Goal: Transaction & Acquisition: Book appointment/travel/reservation

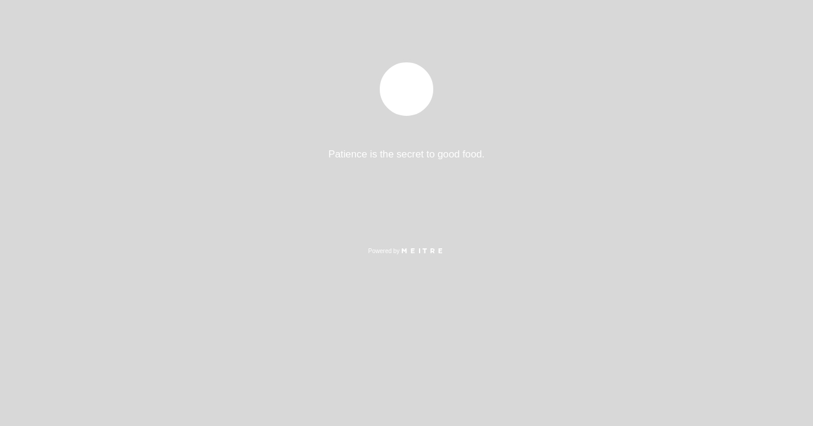
select select "es"
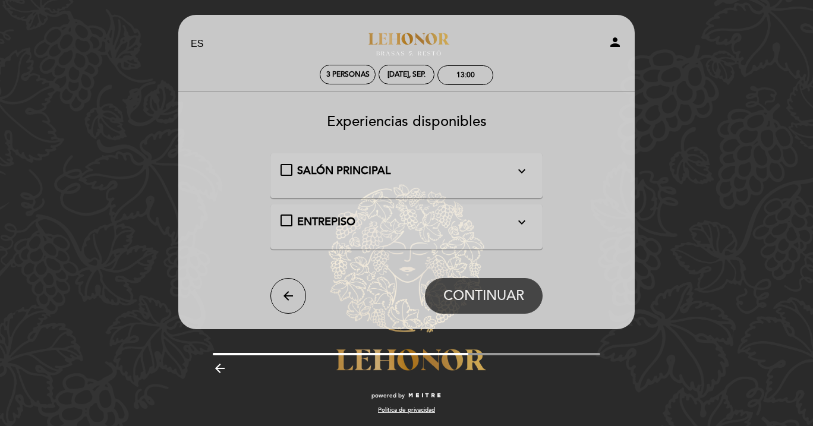
click at [506, 165] on div "SALÓN PRINCIPAL expand_more" at bounding box center [406, 170] width 218 height 15
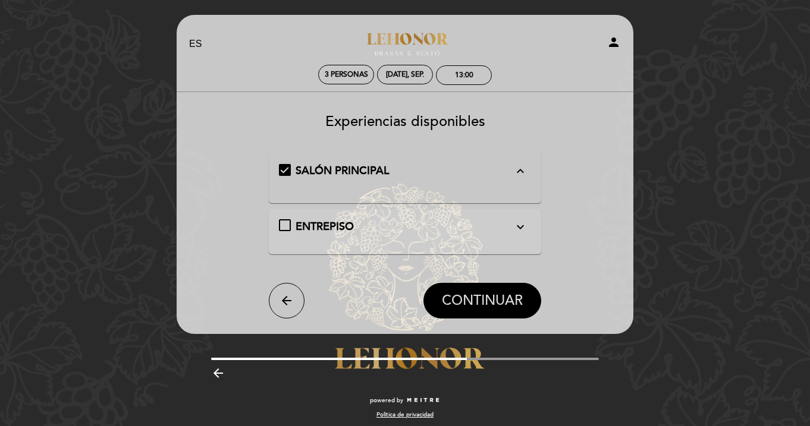
click at [490, 291] on button "CONTINUAR" at bounding box center [482, 301] width 118 height 36
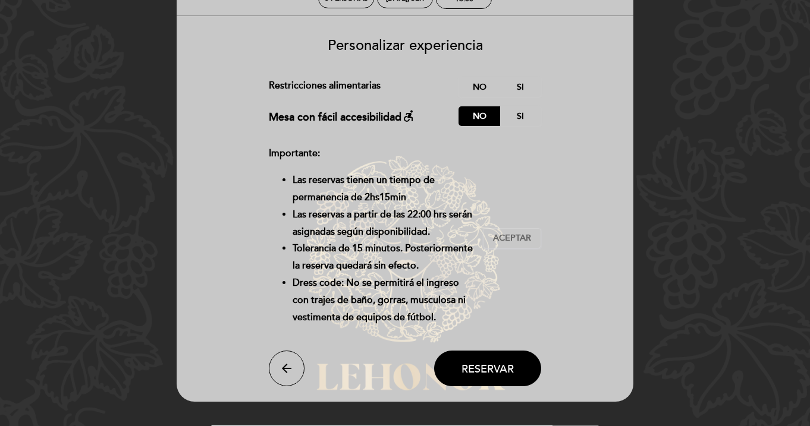
scroll to position [77, 0]
click at [477, 89] on label "No" at bounding box center [479, 87] width 42 height 20
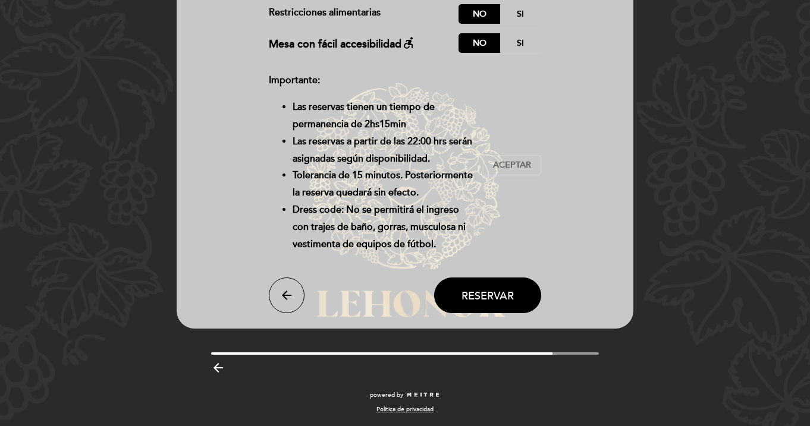
scroll to position [193, 0]
click at [506, 159] on span "Aceptar" at bounding box center [512, 165] width 38 height 12
click at [493, 296] on span "Reservar" at bounding box center [487, 295] width 52 height 13
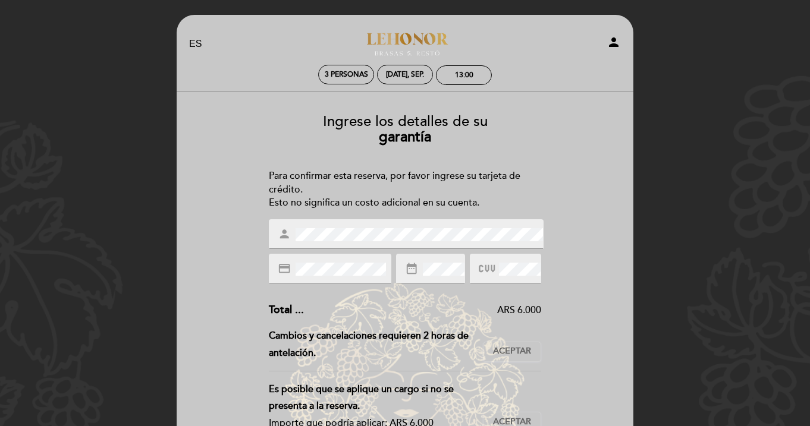
click at [423, 269] on span at bounding box center [442, 269] width 44 height 14
click at [558, 316] on div "Ingrese los detalles de su garantía Para confirmar esta reserva, por favor ingr…" at bounding box center [405, 347] width 440 height 484
click at [528, 345] on span "Aceptar" at bounding box center [512, 351] width 38 height 12
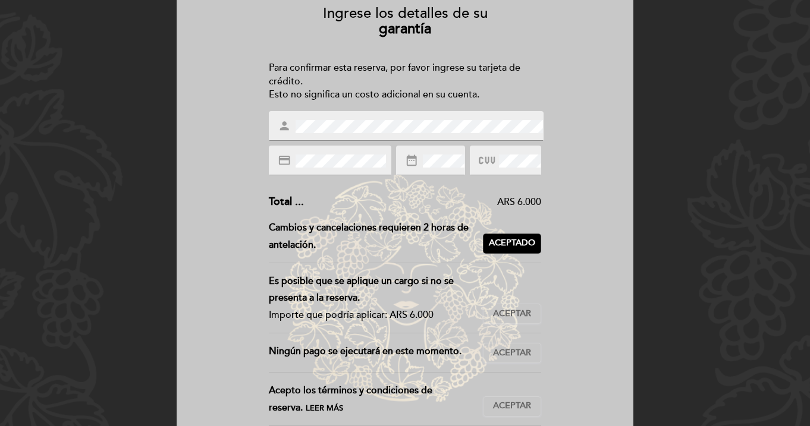
scroll to position [110, 0]
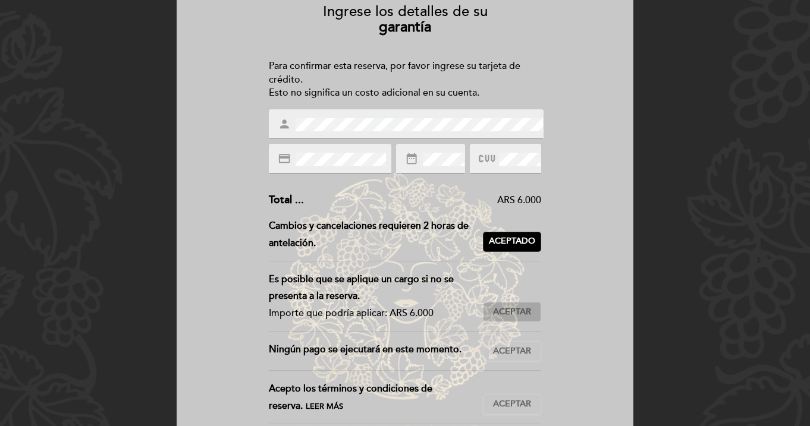
click at [511, 307] on span "Aceptar" at bounding box center [512, 312] width 38 height 12
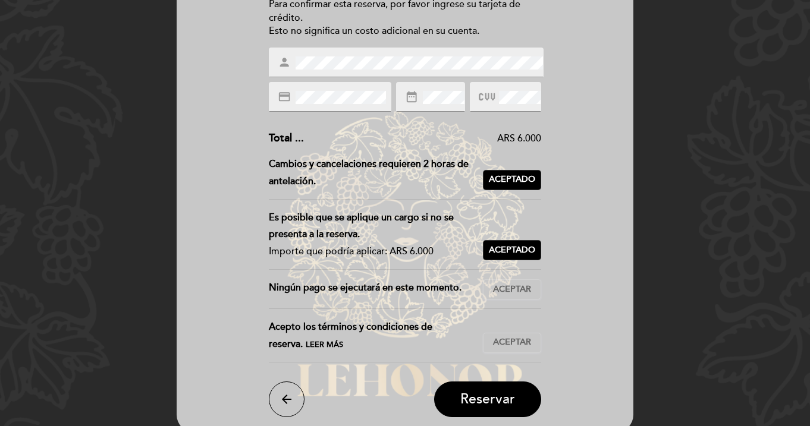
scroll to position [180, 0]
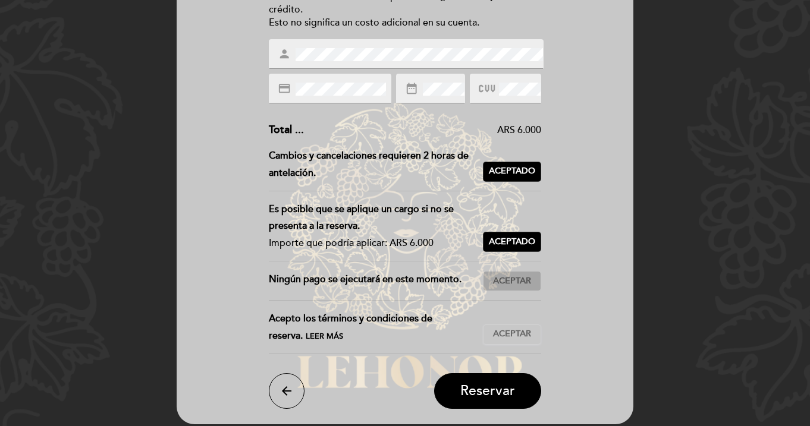
click at [512, 281] on button "Aceptar Aceptado" at bounding box center [512, 281] width 58 height 20
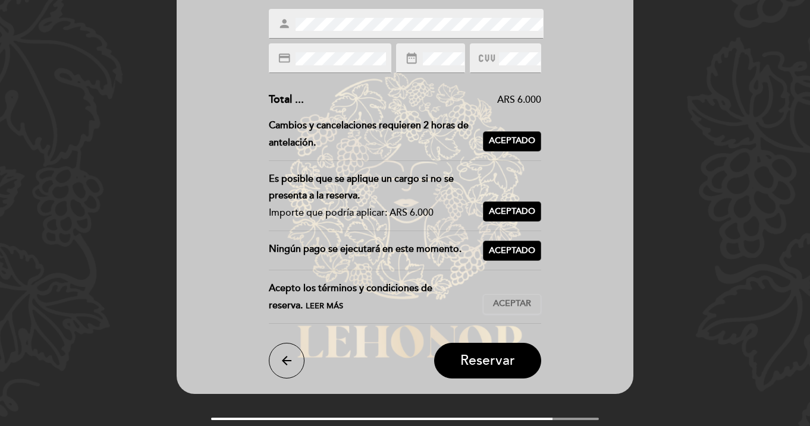
scroll to position [220, 0]
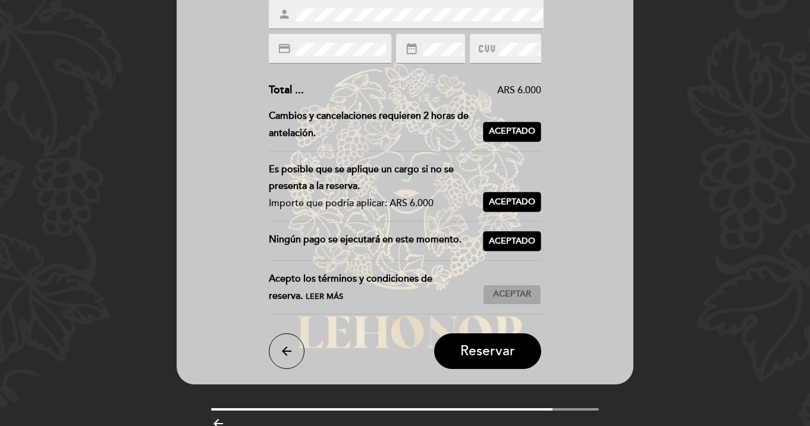
click at [534, 305] on button "Aceptar Aceptado" at bounding box center [512, 295] width 58 height 20
click at [495, 358] on span "Reservar" at bounding box center [487, 351] width 55 height 17
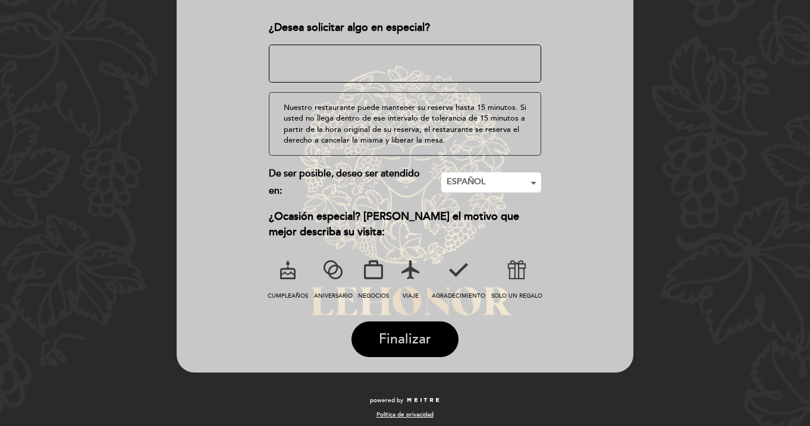
scroll to position [181, 0]
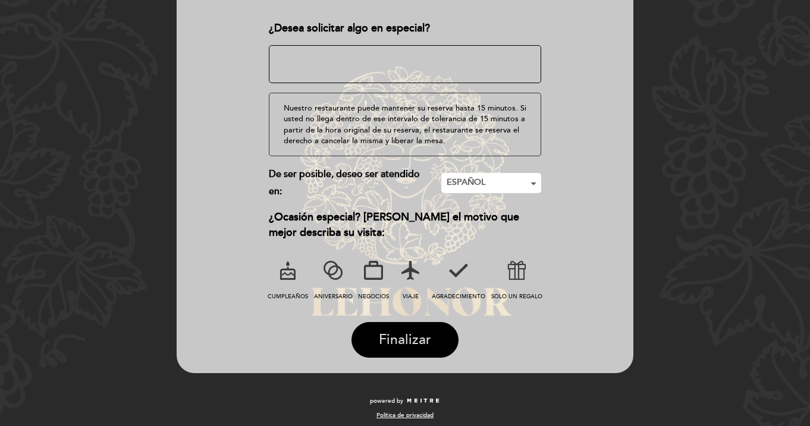
click at [394, 338] on span "Finalizar" at bounding box center [405, 340] width 52 height 17
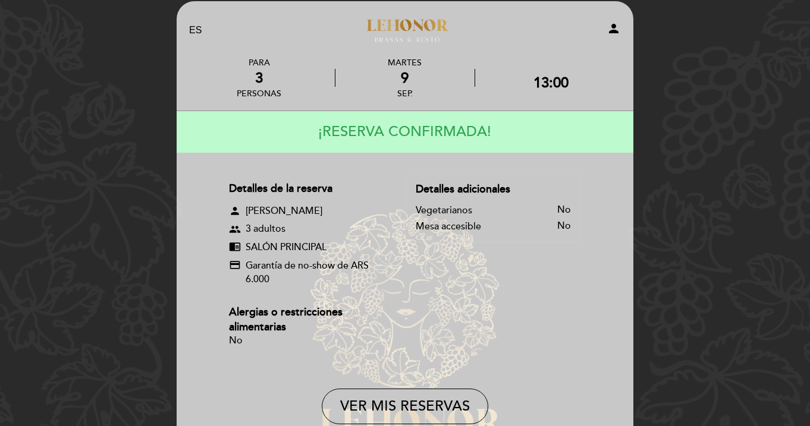
scroll to position [13, 0]
